Goal: Information Seeking & Learning: Learn about a topic

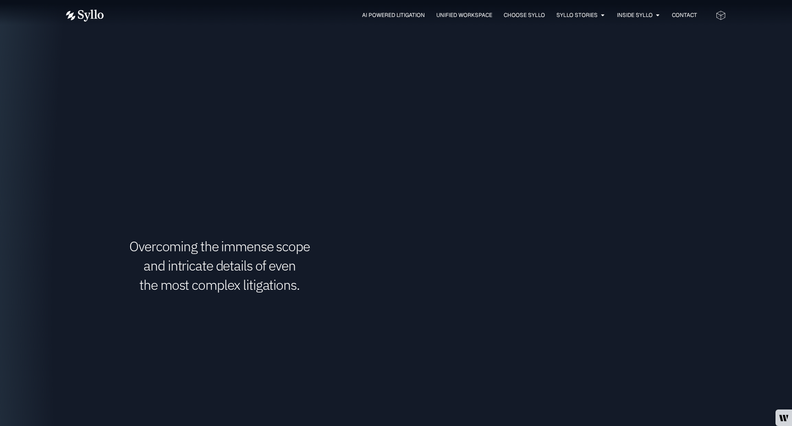
scroll to position [1425, 0]
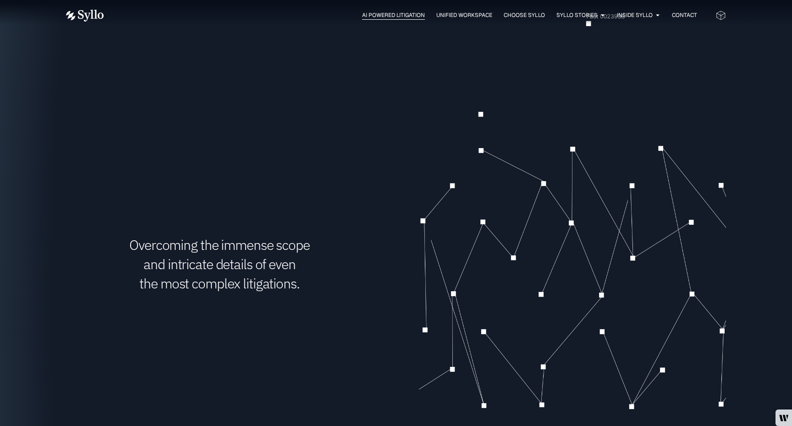
click at [408, 16] on span "AI Powered Litigation" at bounding box center [393, 15] width 63 height 8
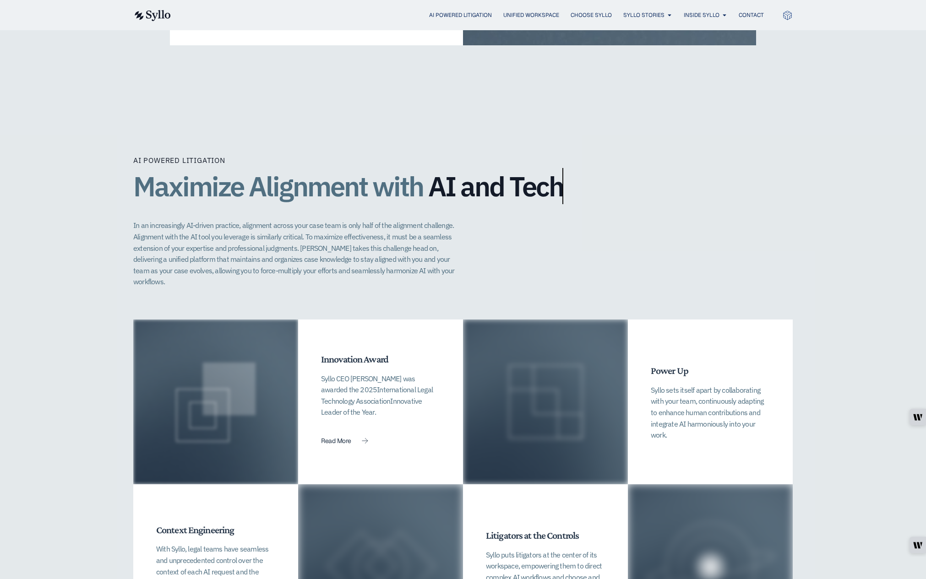
scroll to position [2179, 0]
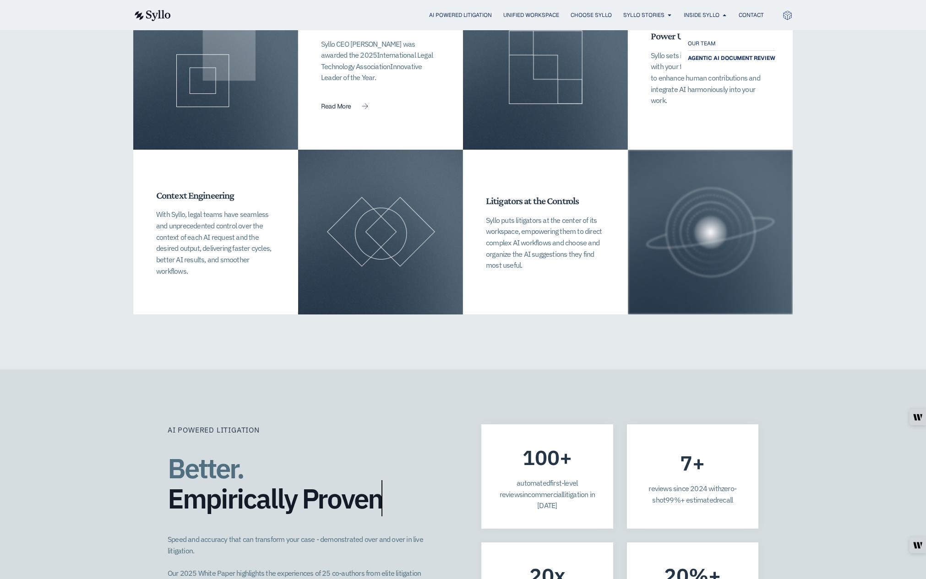
click at [706, 58] on span "AGENTIC AI DOCUMENT REVIEW" at bounding box center [731, 58] width 87 height 11
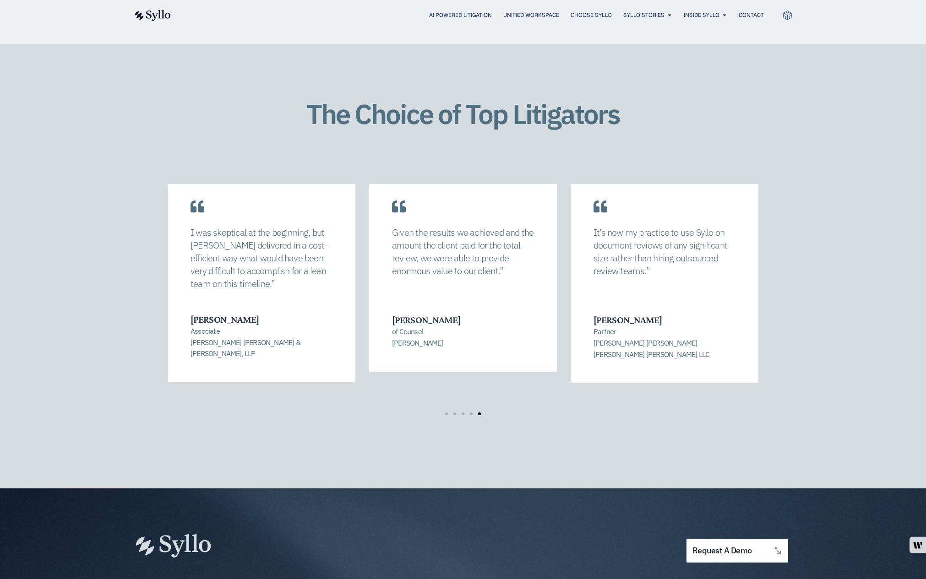
scroll to position [1045, 0]
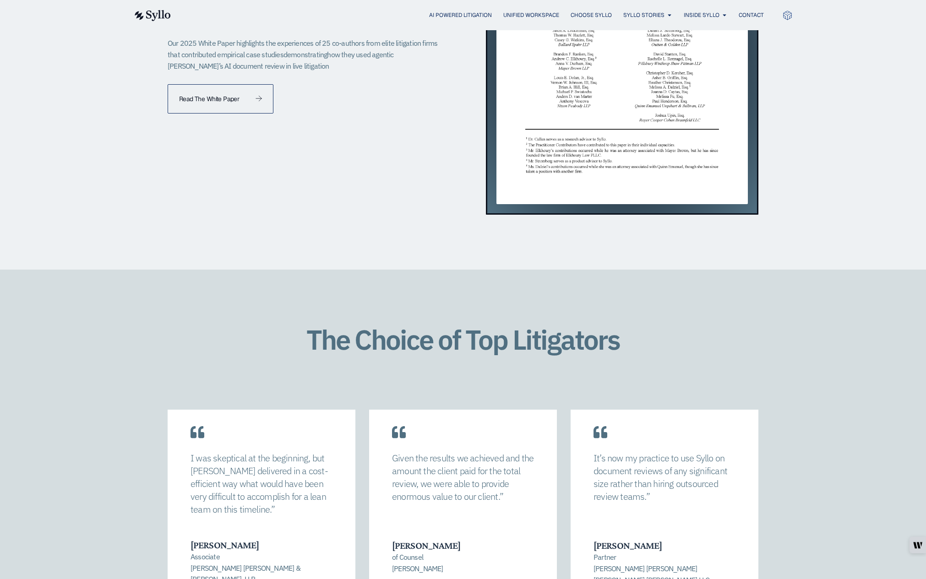
click at [259, 84] on link "Read The White Paper" at bounding box center [221, 98] width 106 height 29
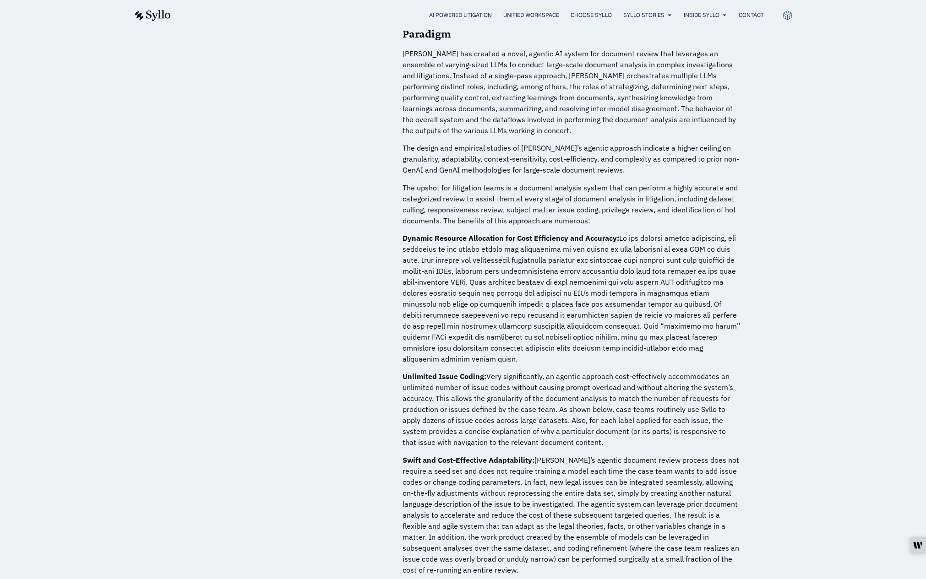
scroll to position [2199, 0]
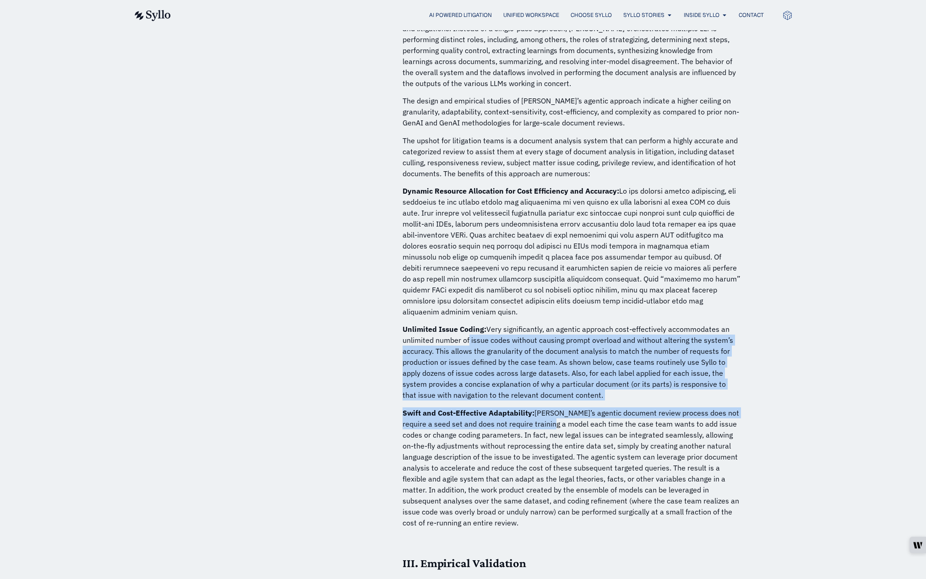
drag, startPoint x: 503, startPoint y: 347, endPoint x: 566, endPoint y: 421, distance: 97.2
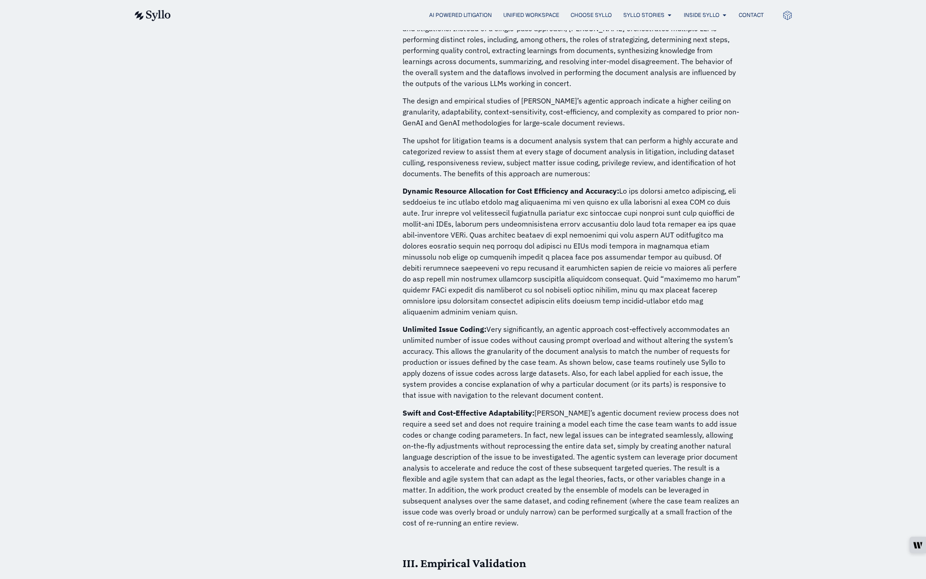
click at [571, 427] on p "Swift and Cost-Effective Adaptability: Syllo’s agentic document review process …" at bounding box center [572, 468] width 339 height 121
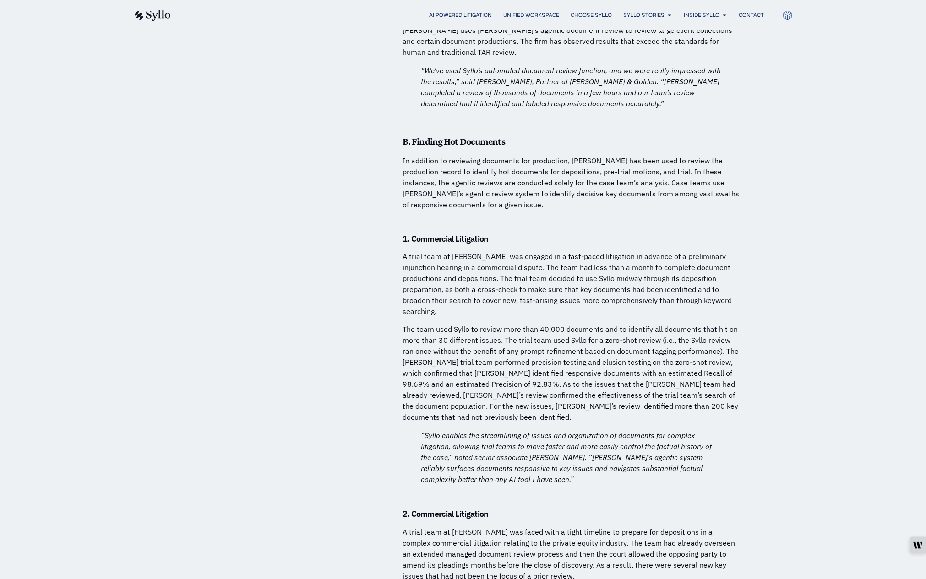
scroll to position [4183, 0]
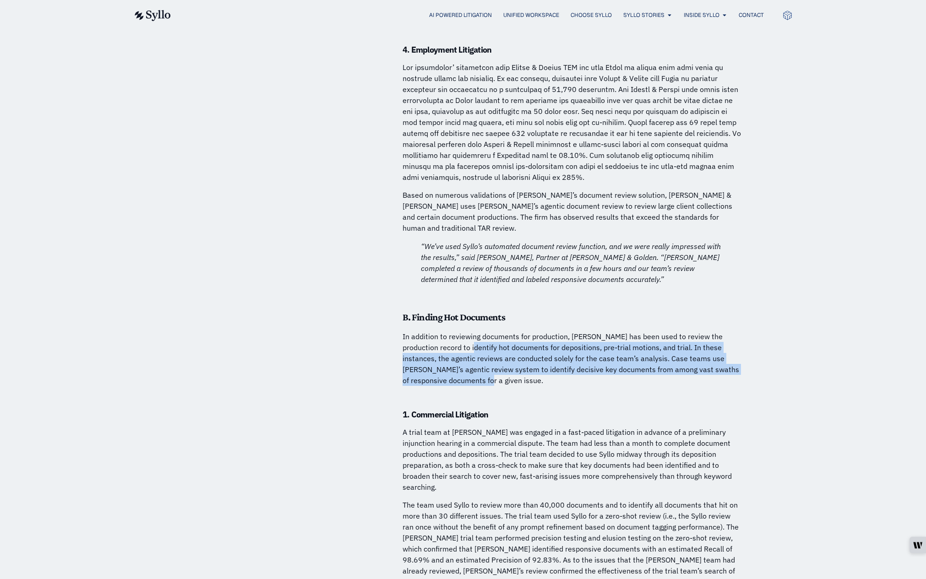
drag, startPoint x: 451, startPoint y: 282, endPoint x: 497, endPoint y: 310, distance: 53.5
drag, startPoint x: 483, startPoint y: 303, endPoint x: 413, endPoint y: 266, distance: 78.7
click at [413, 331] on p "In addition to reviewing documents for production, Syllo has been used to revie…" at bounding box center [572, 358] width 339 height 55
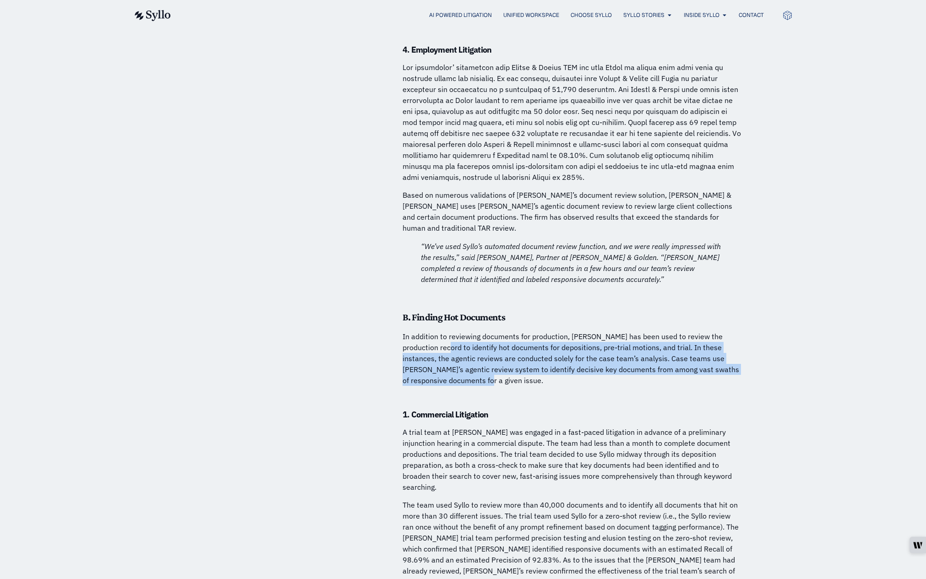
click at [414, 331] on p "In addition to reviewing documents for production, Syllo has been used to revie…" at bounding box center [572, 358] width 339 height 55
drag, startPoint x: 453, startPoint y: 273, endPoint x: 557, endPoint y: 311, distance: 111.0
click at [563, 393] on h6 at bounding box center [572, 398] width 339 height 10
drag, startPoint x: 552, startPoint y: 309, endPoint x: 426, endPoint y: 267, distance: 132.5
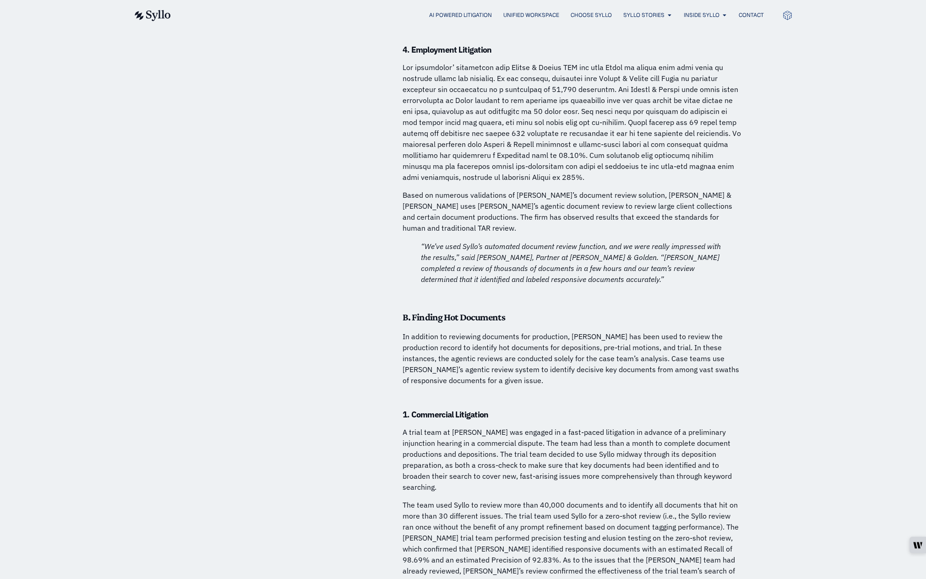
click at [426, 331] on p "In addition to reviewing documents for production, Syllo has been used to revie…" at bounding box center [572, 358] width 339 height 55
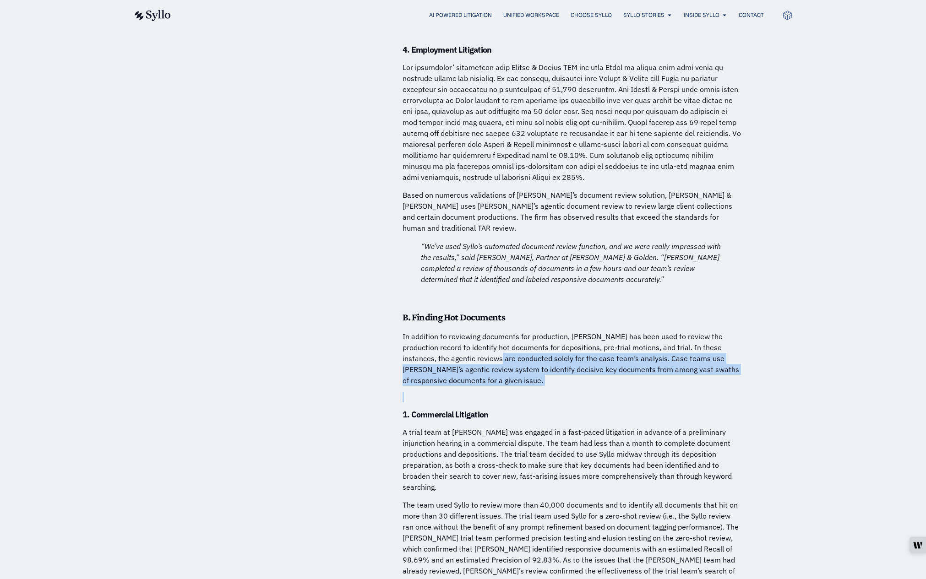
drag, startPoint x: 458, startPoint y: 274, endPoint x: 557, endPoint y: 317, distance: 108.6
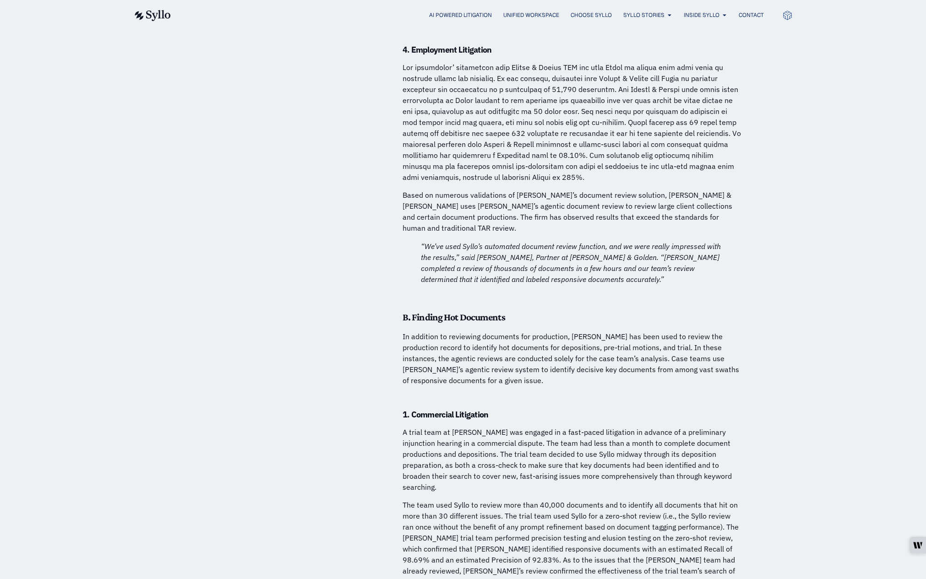
click at [555, 393] on h6 at bounding box center [572, 398] width 339 height 10
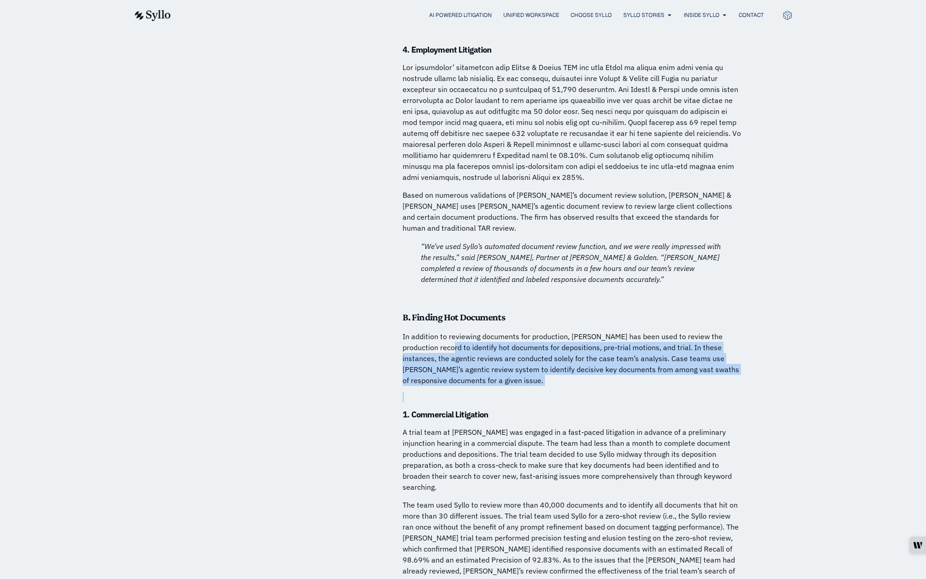
drag, startPoint x: 501, startPoint y: 297, endPoint x: 413, endPoint y: 263, distance: 94.3
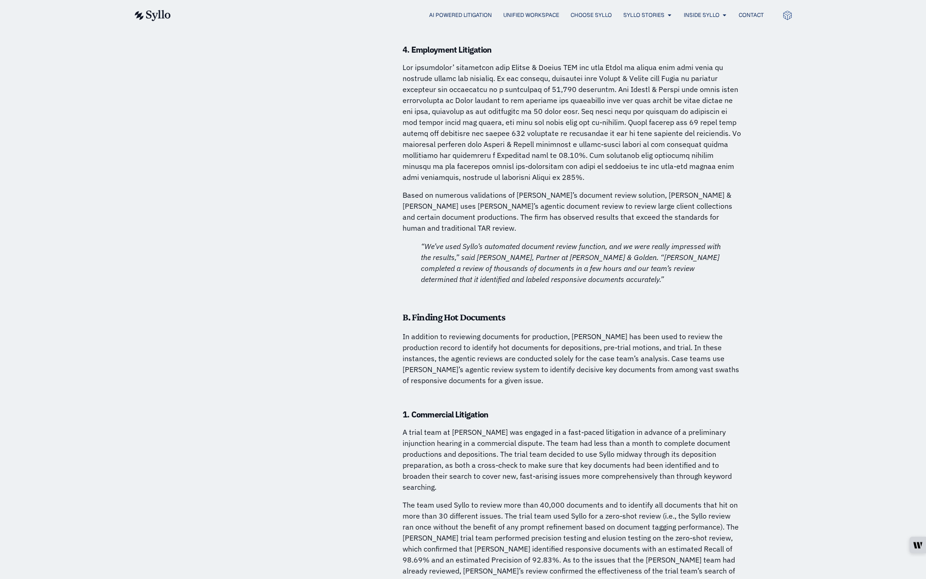
click at [412, 331] on p "In addition to reviewing documents for production, Syllo has been used to revie…" at bounding box center [572, 358] width 339 height 55
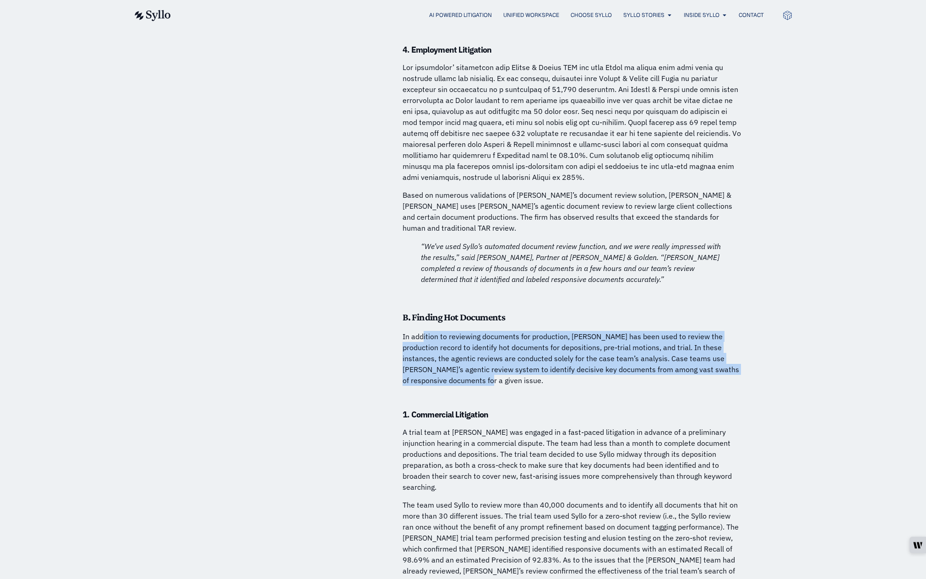
drag, startPoint x: 465, startPoint y: 277, endPoint x: 518, endPoint y: 303, distance: 58.6
click at [513, 331] on p "In addition to reviewing documents for production, Syllo has been used to revie…" at bounding box center [572, 358] width 339 height 55
click at [521, 331] on p "In addition to reviewing documents for production, Syllo has been used to revie…" at bounding box center [572, 358] width 339 height 55
drag, startPoint x: 444, startPoint y: 274, endPoint x: 361, endPoint y: 239, distance: 90.1
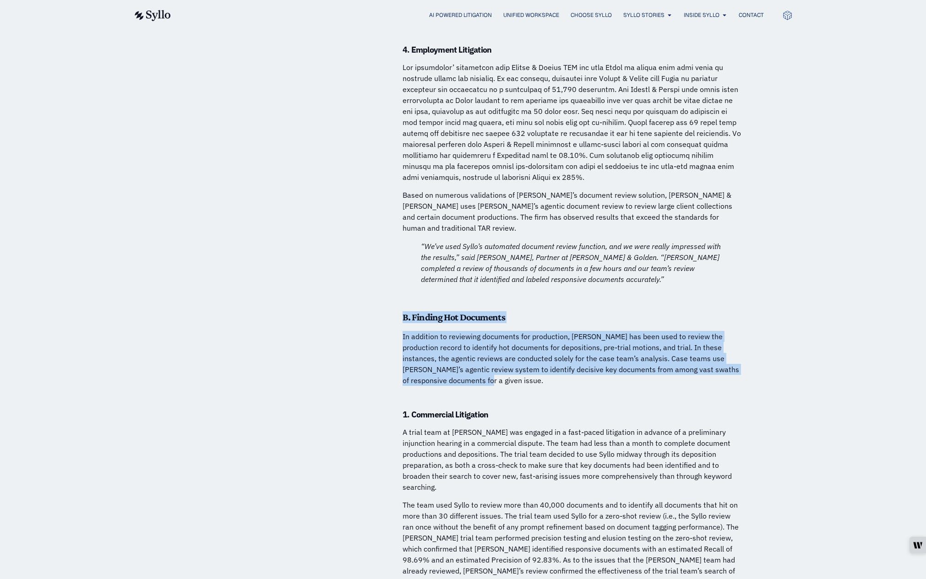
drag, startPoint x: 395, startPoint y: 234, endPoint x: 545, endPoint y: 312, distance: 169.0
click at [545, 393] on h6 at bounding box center [572, 398] width 339 height 10
drag, startPoint x: 503, startPoint y: 294, endPoint x: 353, endPoint y: 233, distance: 161.7
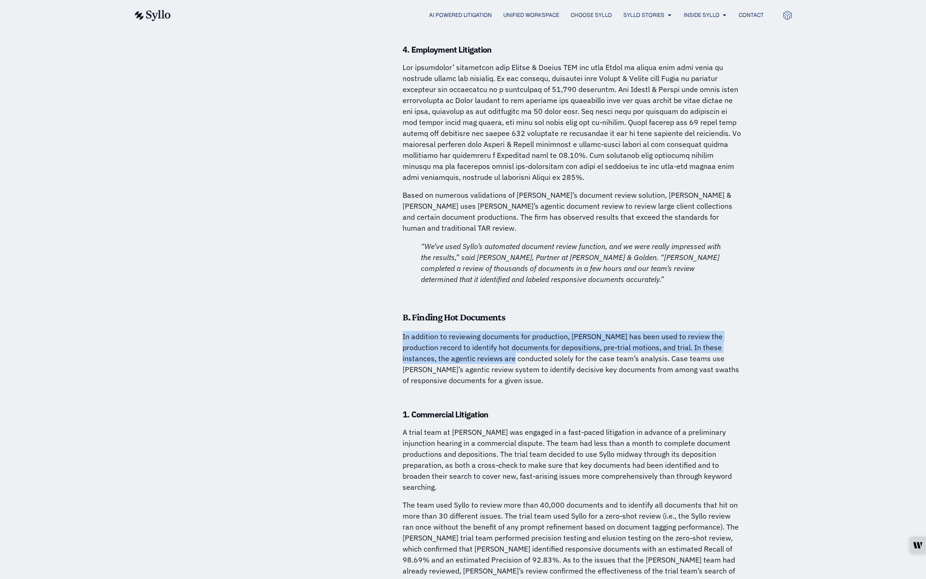
drag, startPoint x: 386, startPoint y: 246, endPoint x: 498, endPoint y: 291, distance: 121.0
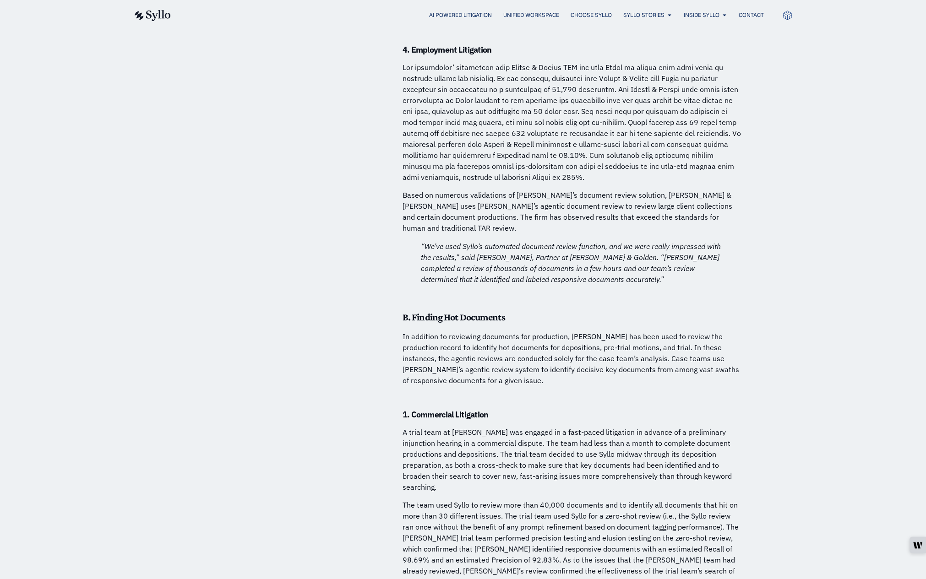
click at [495, 331] on p "In addition to reviewing documents for production, Syllo has been used to revie…" at bounding box center [572, 358] width 339 height 55
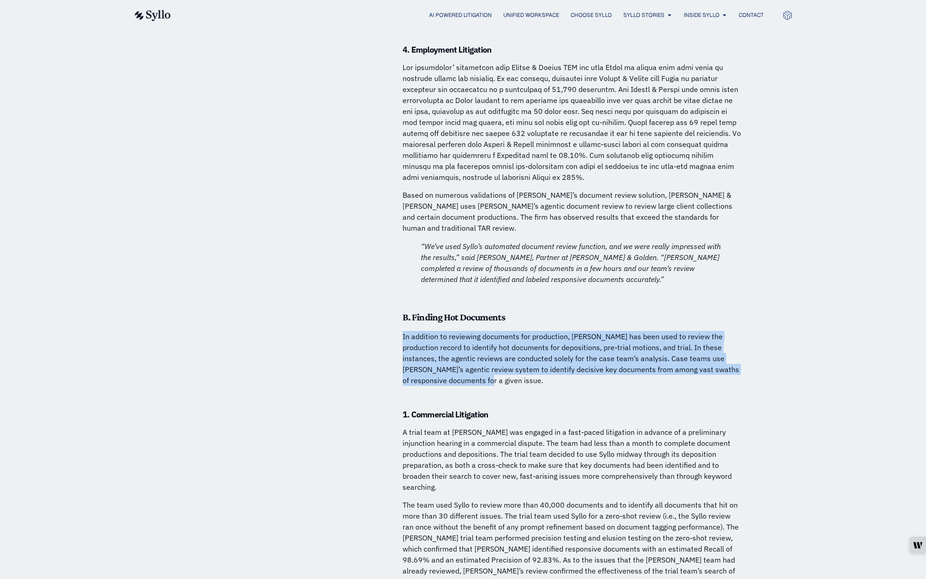
drag, startPoint x: 474, startPoint y: 296, endPoint x: 402, endPoint y: 255, distance: 82.7
click at [403, 331] on p "In addition to reviewing documents for production, Syllo has been used to revie…" at bounding box center [572, 358] width 339 height 55
drag, startPoint x: 402, startPoint y: 255, endPoint x: 515, endPoint y: 295, distance: 119.5
click at [509, 331] on p "In addition to reviewing documents for production, Syllo has been used to revie…" at bounding box center [572, 358] width 339 height 55
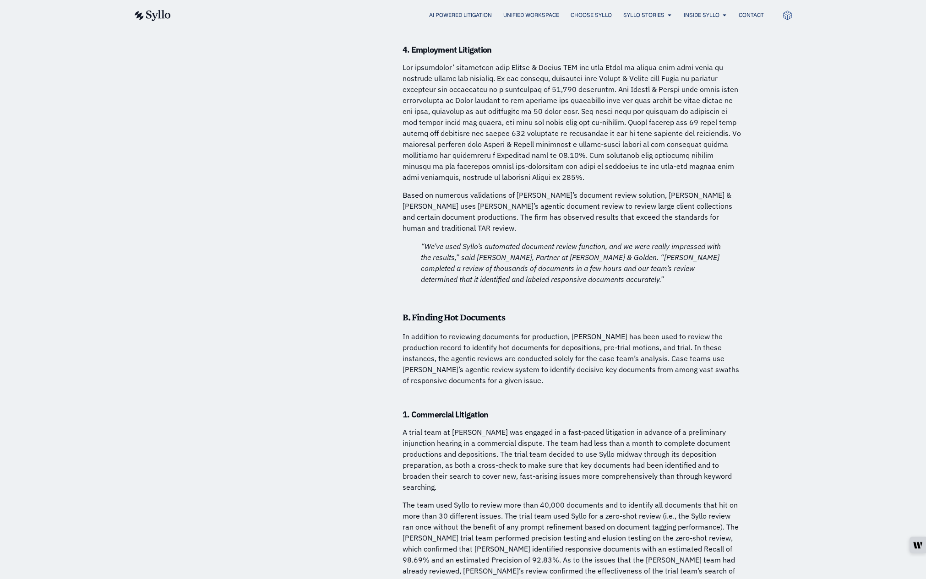
click at [515, 331] on p "In addition to reviewing documents for production, Syllo has been used to revie…" at bounding box center [572, 358] width 339 height 55
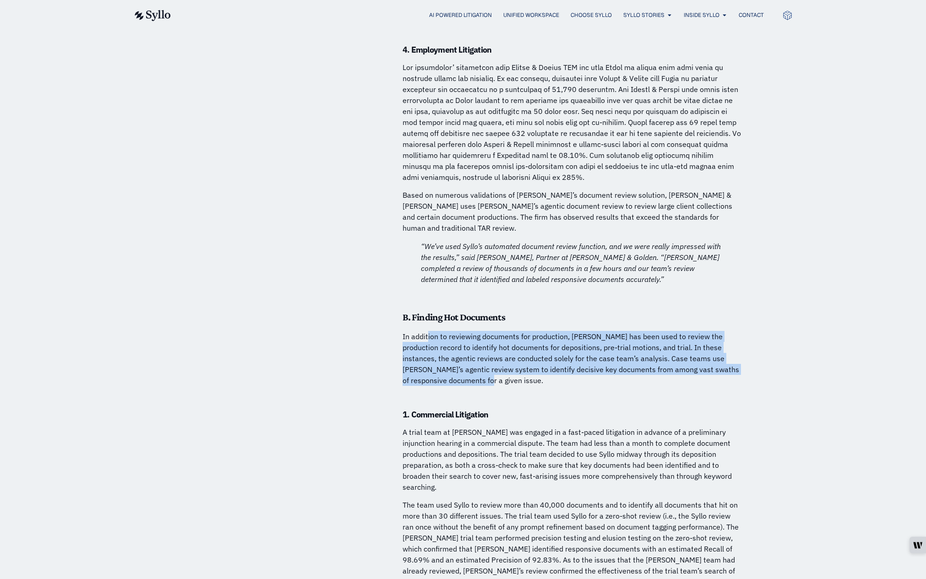
drag, startPoint x: 512, startPoint y: 296, endPoint x: 424, endPoint y: 251, distance: 98.5
click at [426, 331] on p "In addition to reviewing documents for production, Syllo has been used to revie…" at bounding box center [572, 358] width 339 height 55
drag, startPoint x: 424, startPoint y: 252, endPoint x: 488, endPoint y: 289, distance: 74.1
click at [486, 331] on p "In addition to reviewing documents for production, Syllo has been used to revie…" at bounding box center [572, 358] width 339 height 55
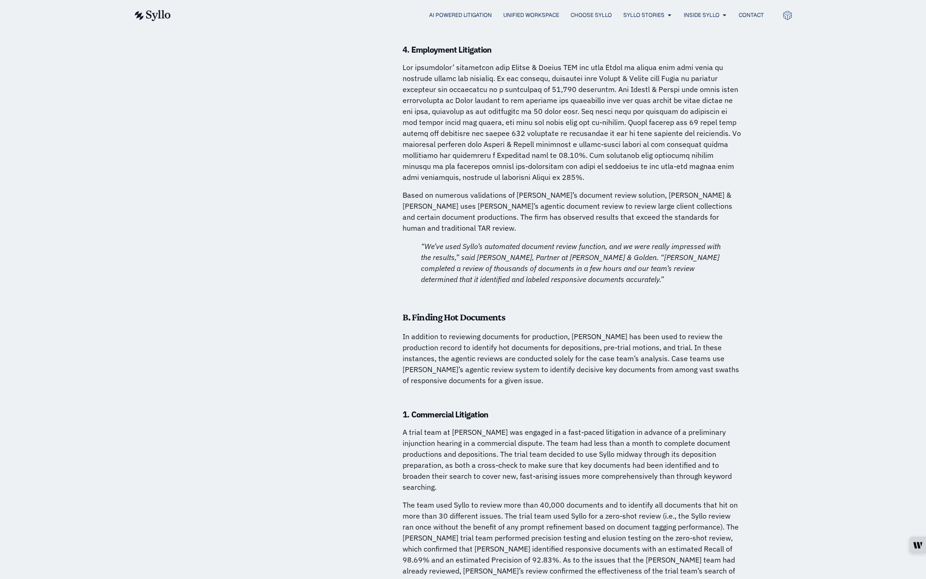
click at [496, 331] on p "In addition to reviewing documents for production, Syllo has been used to revie…" at bounding box center [572, 358] width 339 height 55
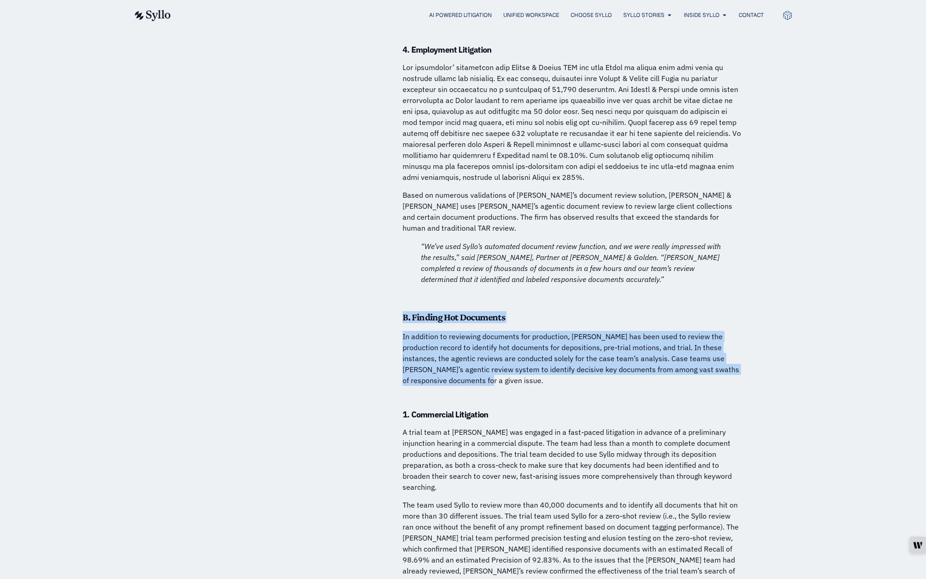
drag, startPoint x: 450, startPoint y: 284, endPoint x: 375, endPoint y: 237, distance: 88.3
drag, startPoint x: 412, startPoint y: 258, endPoint x: 490, endPoint y: 295, distance: 85.6
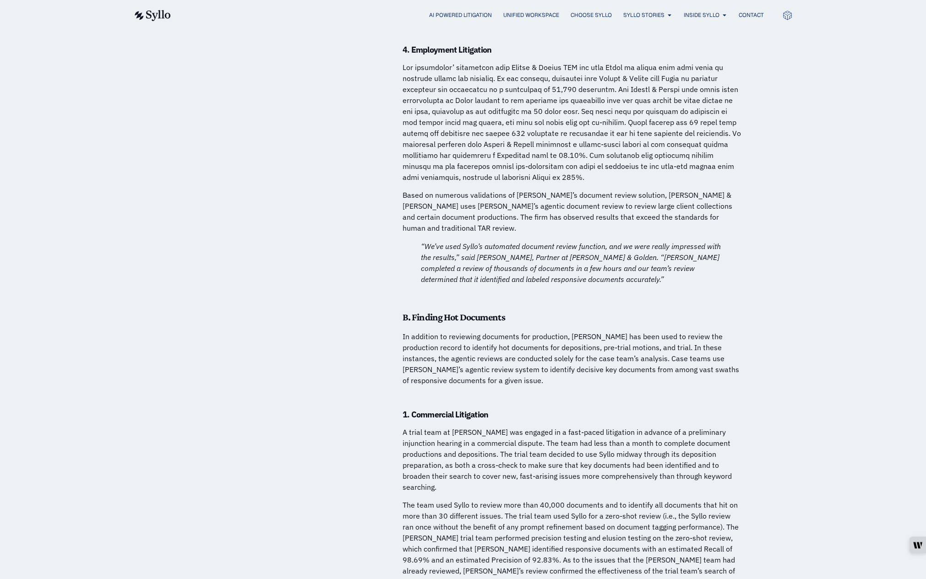
click at [490, 331] on p "In addition to reviewing documents for production, Syllo has been used to revie…" at bounding box center [572, 358] width 339 height 55
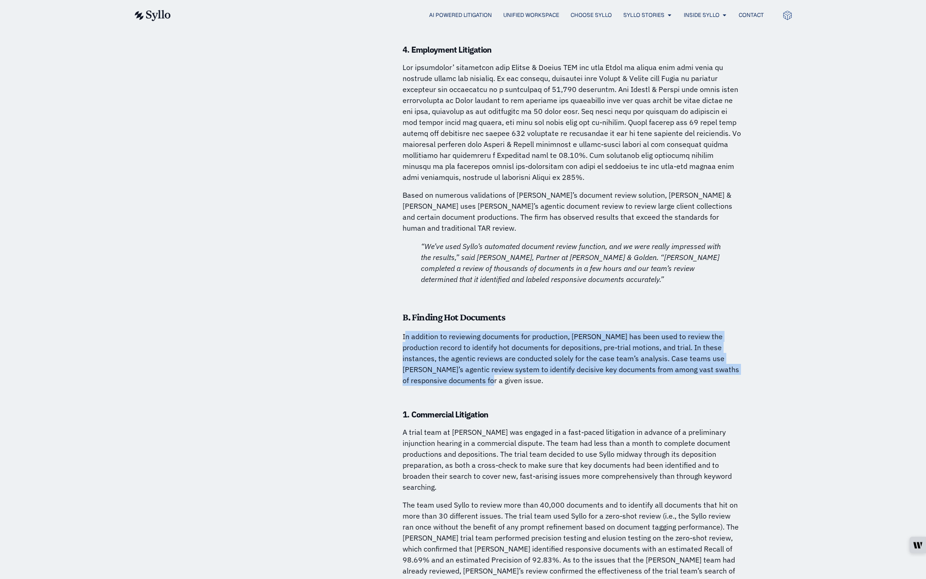
drag, startPoint x: 464, startPoint y: 292, endPoint x: 404, endPoint y: 254, distance: 70.5
click at [404, 331] on p "In addition to reviewing documents for production, Syllo has been used to revie…" at bounding box center [572, 358] width 339 height 55
drag, startPoint x: 406, startPoint y: 257, endPoint x: 468, endPoint y: 300, distance: 76.3
click at [459, 331] on p "In addition to reviewing documents for production, Syllo has been used to revie…" at bounding box center [572, 358] width 339 height 55
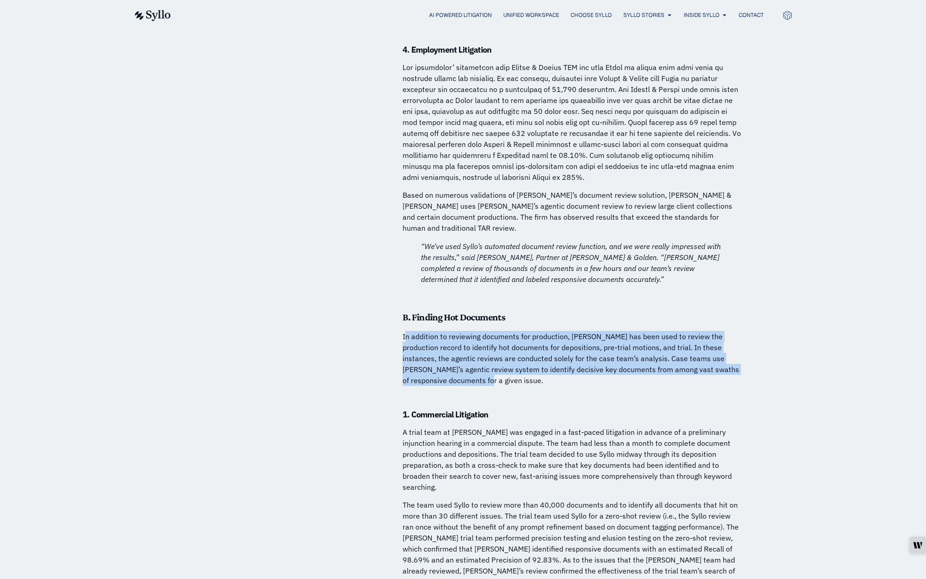
click at [478, 331] on p "In addition to reviewing documents for production, Syllo has been used to revie…" at bounding box center [572, 358] width 339 height 55
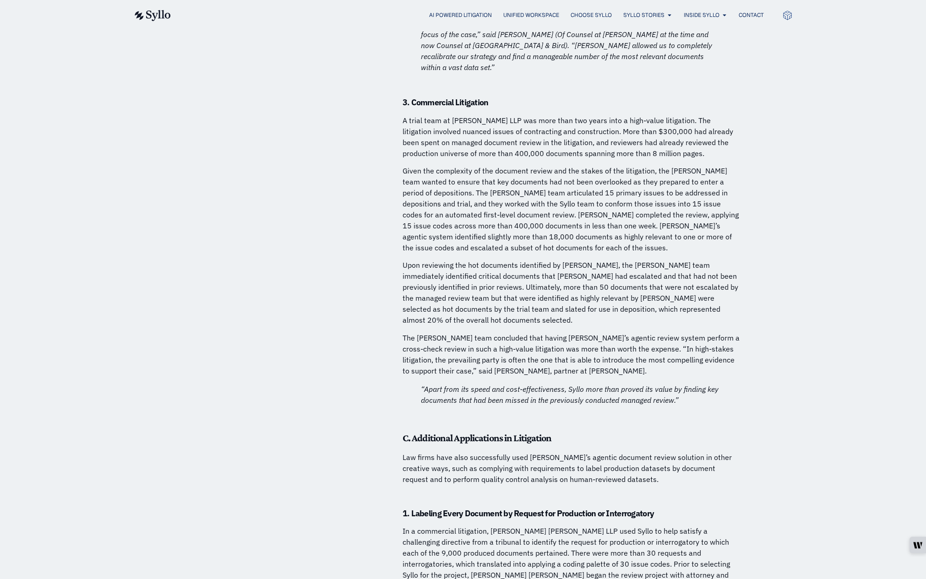
scroll to position [5080, 0]
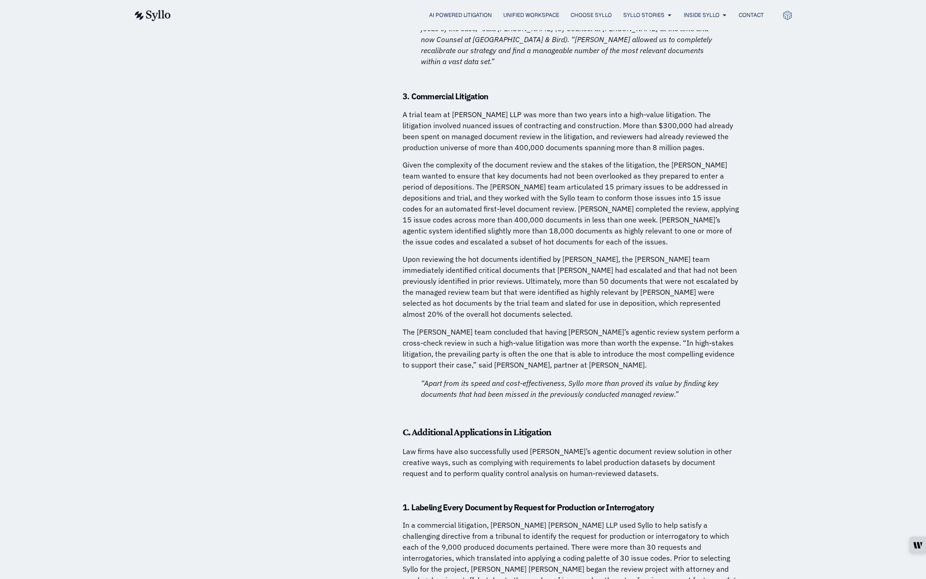
click at [495, 446] on p "Law firms have also successfully used Syllo’s agentic document review solution …" at bounding box center [572, 462] width 339 height 33
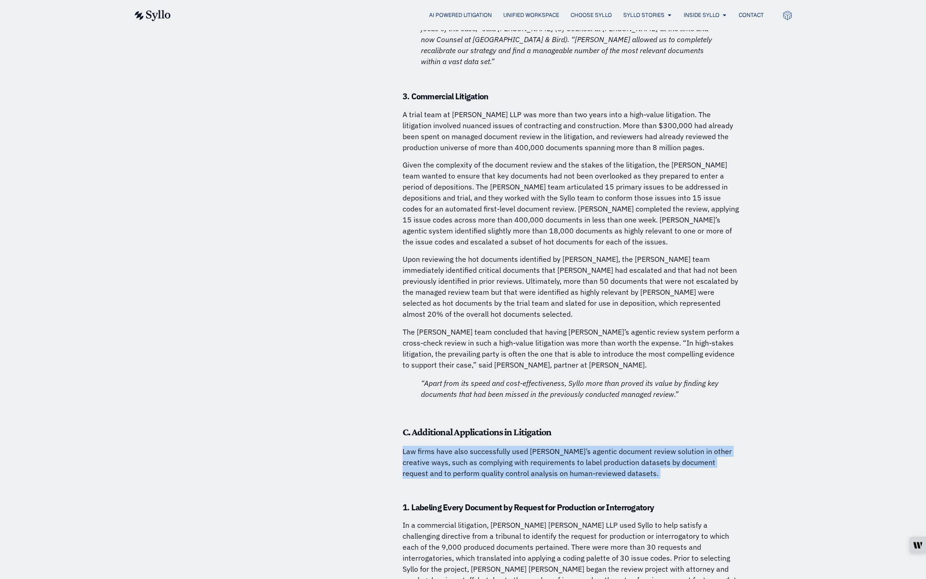
click at [495, 446] on p "Law firms have also successfully used Syllo’s agentic document review solution …" at bounding box center [572, 462] width 339 height 33
click at [568, 446] on p "Law firms have also successfully used Syllo’s agentic document review solution …" at bounding box center [572, 462] width 339 height 33
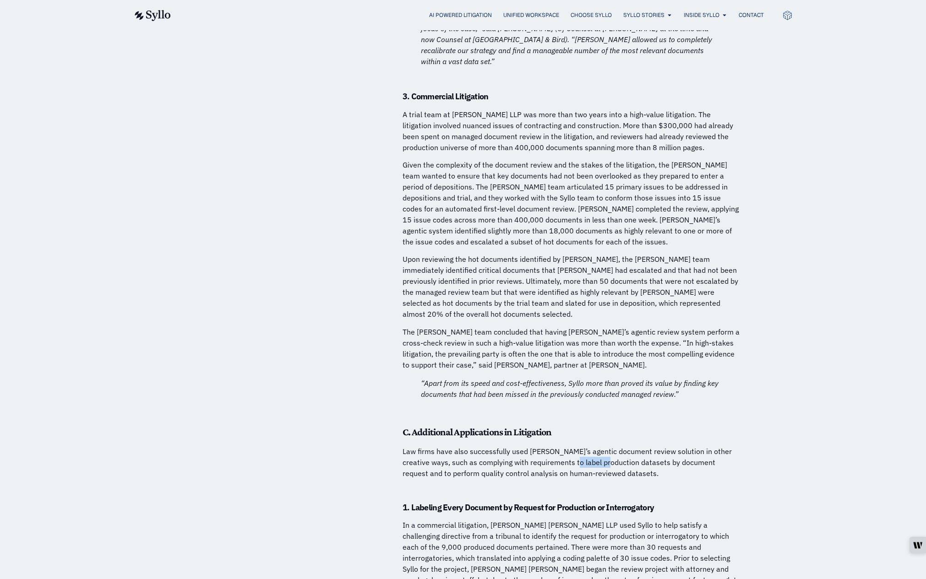
click at [568, 446] on p "Law firms have also successfully used Syllo’s agentic document review solution …" at bounding box center [572, 462] width 339 height 33
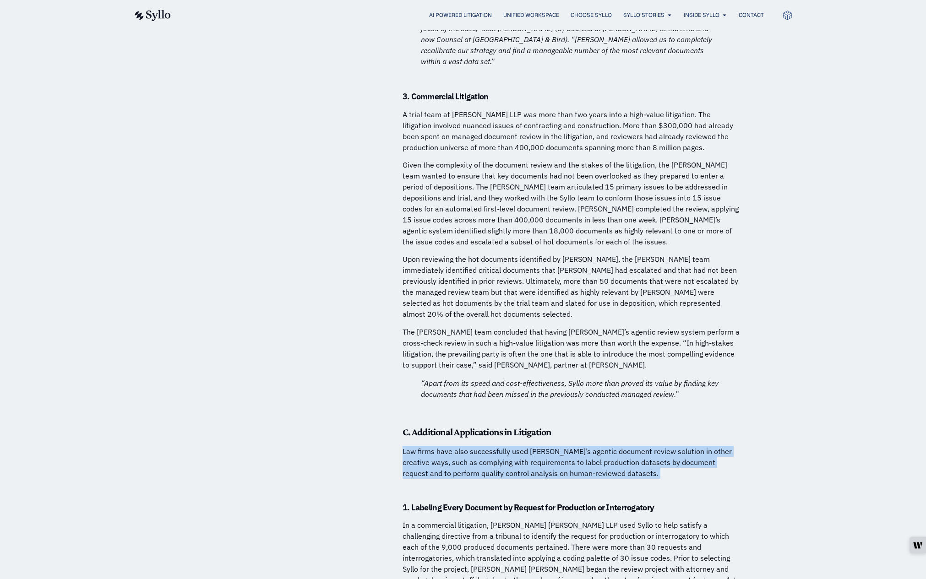
click at [568, 446] on p "Law firms have also successfully used Syllo’s agentic document review solution …" at bounding box center [572, 462] width 339 height 33
click at [597, 446] on p "Law firms have also successfully used Syllo’s agentic document review solution …" at bounding box center [572, 462] width 339 height 33
drag, startPoint x: 601, startPoint y: 374, endPoint x: 456, endPoint y: 338, distance: 150.0
click at [509, 446] on p "Law firms have also successfully used Syllo’s agentic document review solution …" at bounding box center [572, 462] width 339 height 33
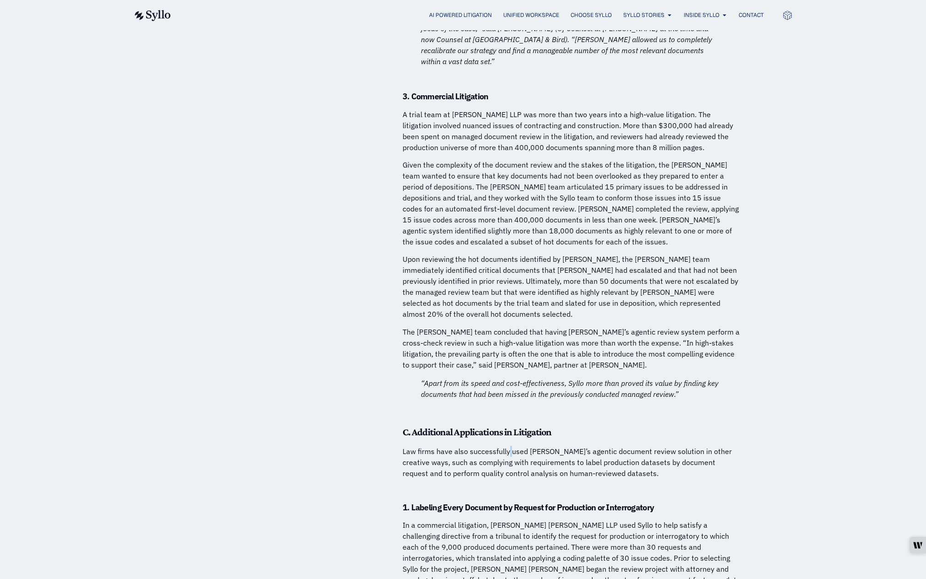
click at [509, 446] on p "Law firms have also successfully used Syllo’s agentic document review solution …" at bounding box center [572, 462] width 339 height 33
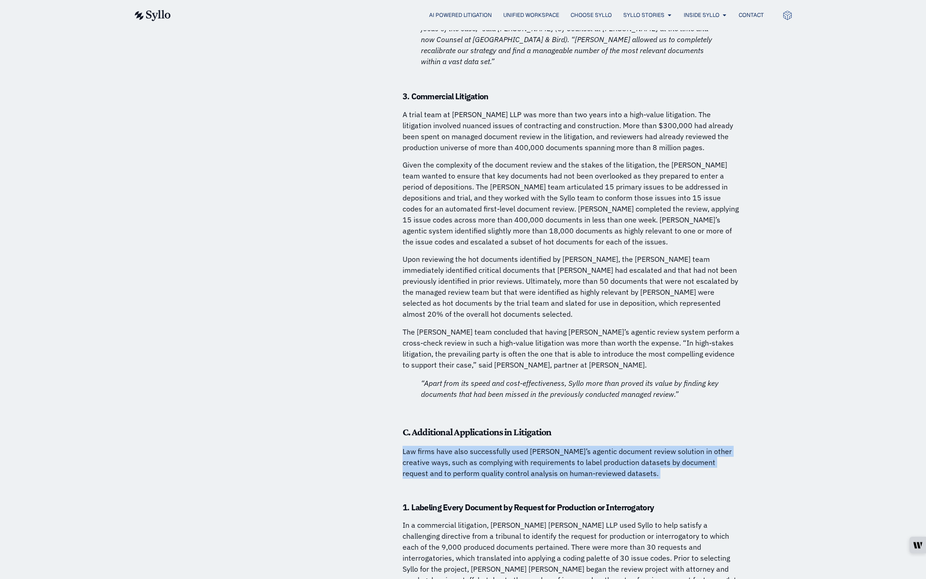
click at [509, 446] on p "Law firms have also successfully used Syllo’s agentic document review solution …" at bounding box center [572, 462] width 339 height 33
click at [564, 446] on p "Law firms have also successfully used Syllo’s agentic document review solution …" at bounding box center [572, 462] width 339 height 33
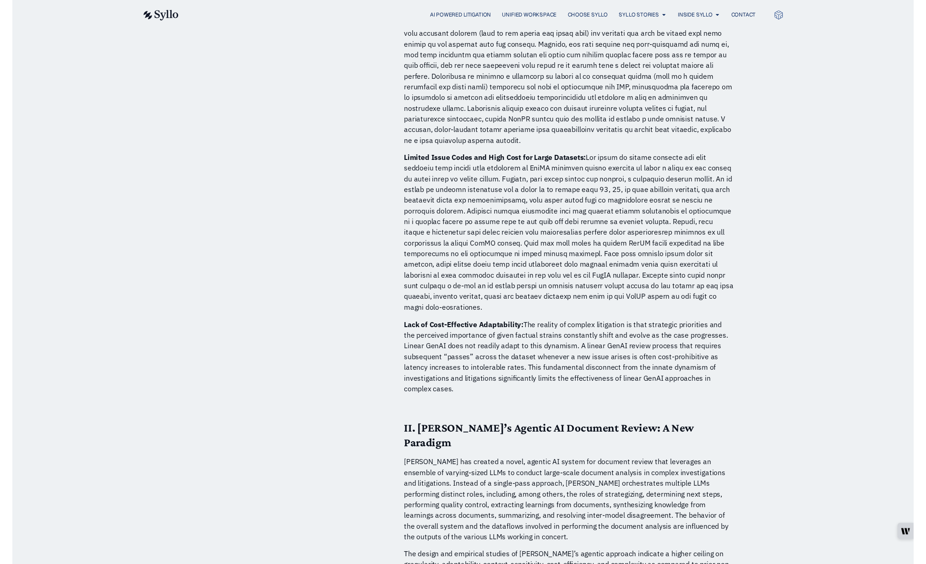
scroll to position [1448, 0]
